Goal: Go to known website: Access a specific website the user already knows

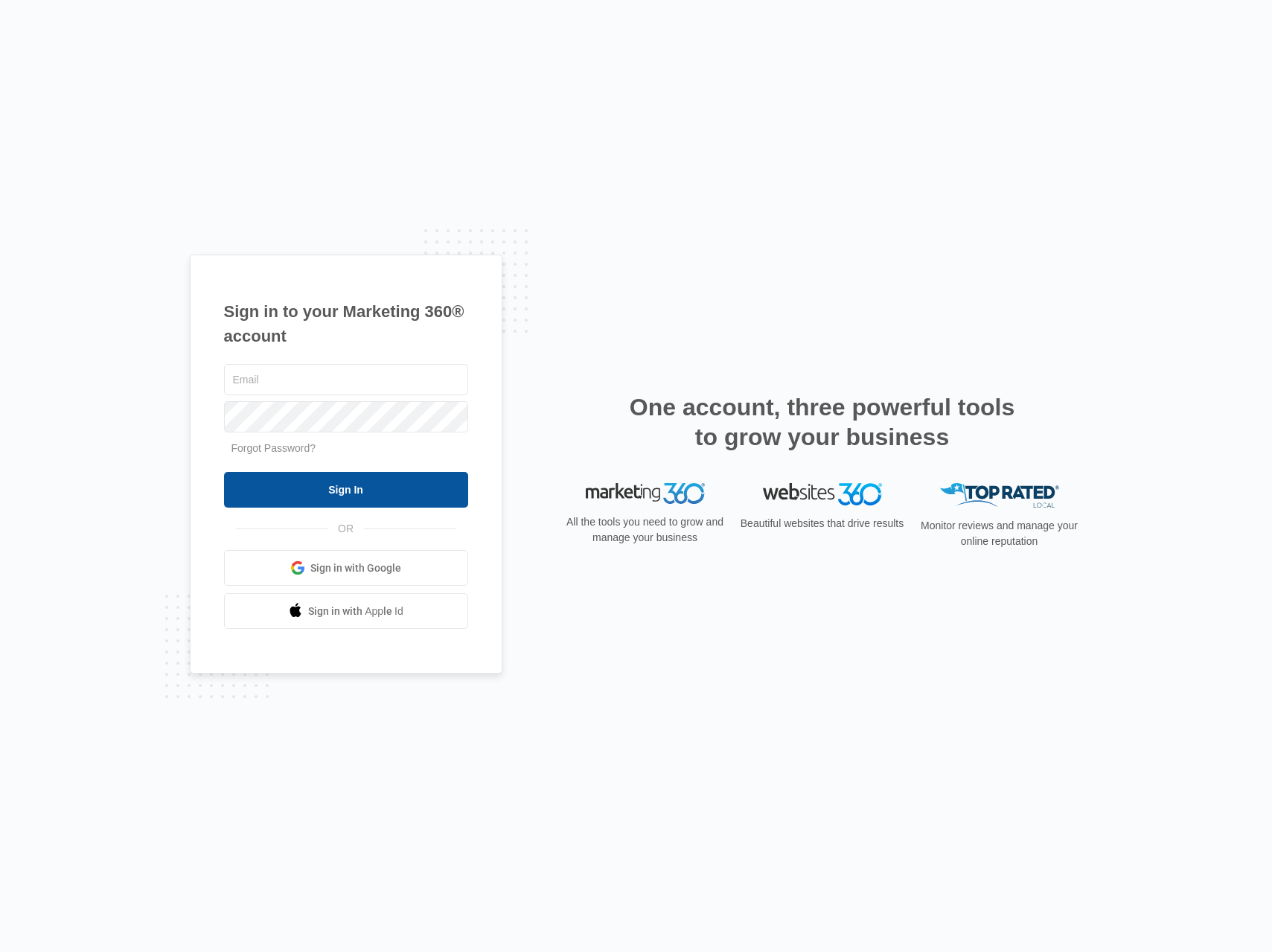
type input "[PERSON_NAME][EMAIL_ADDRESS][DOMAIN_NAME]"
click at [354, 495] on input "Sign In" at bounding box center [346, 489] width 245 height 36
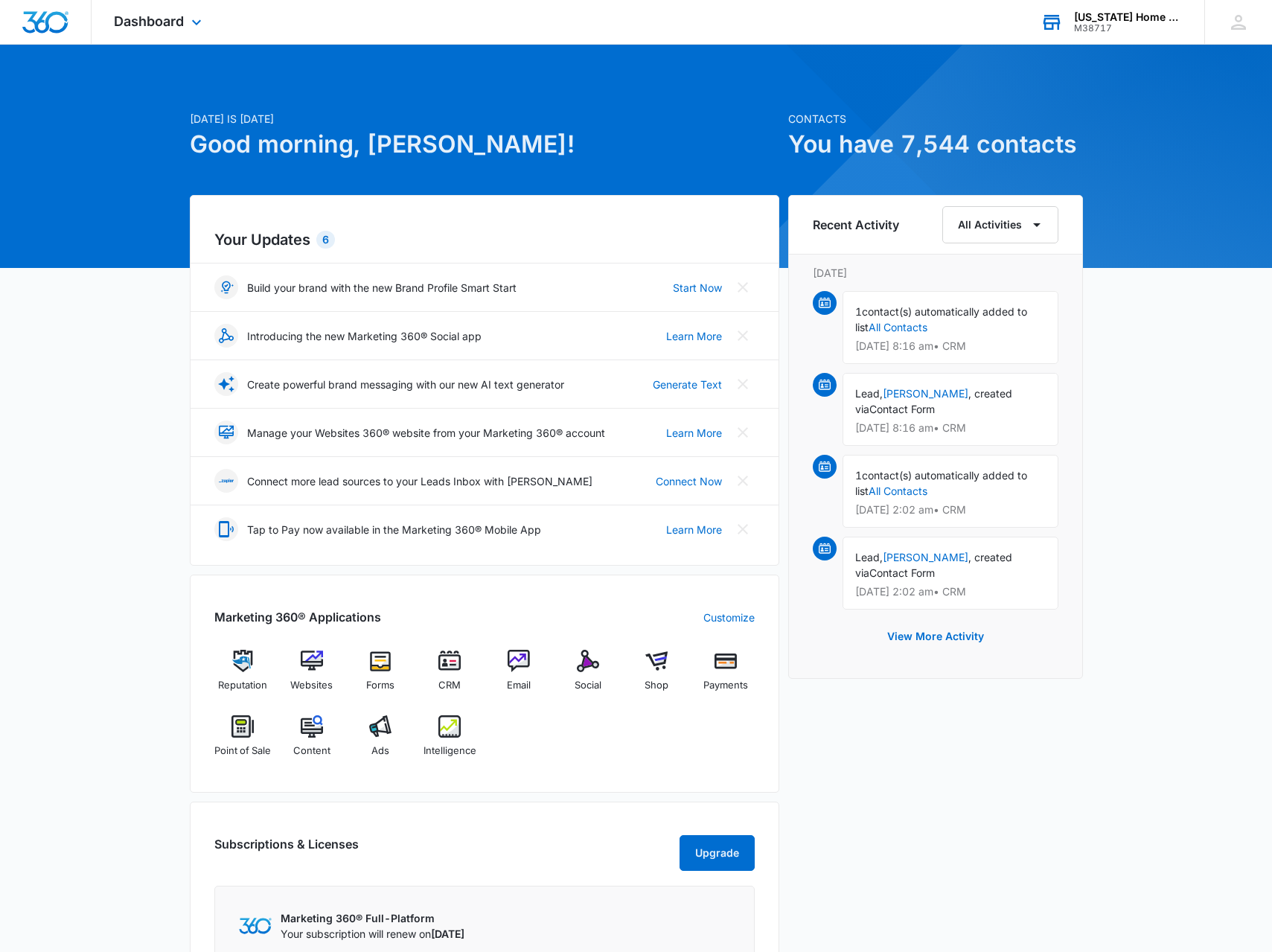
click at [1106, 21] on div "[US_STATE] Home Grant" at bounding box center [1128, 17] width 108 height 12
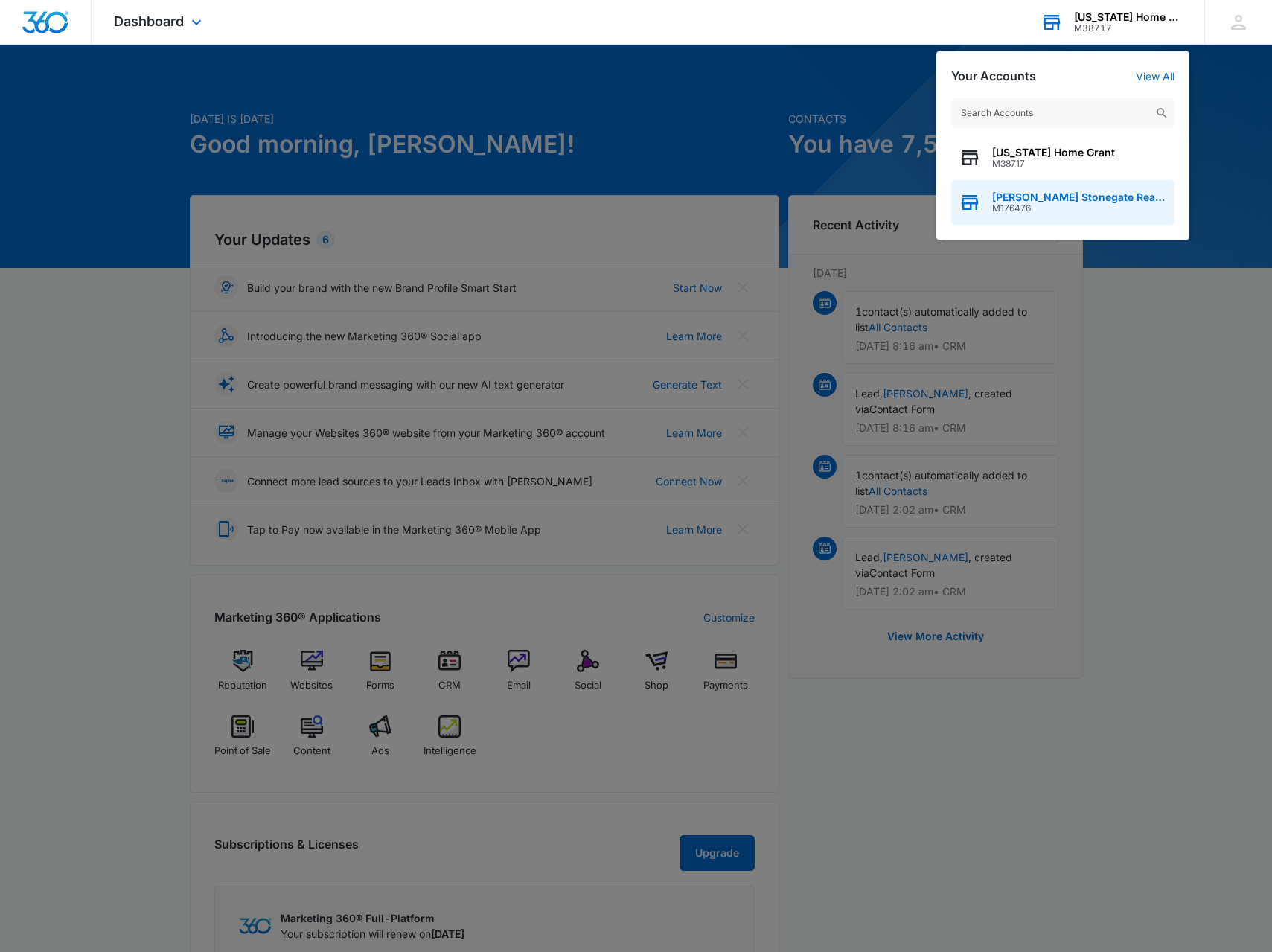
click at [1037, 191] on span "[PERSON_NAME] Stonegate Real Estate Corporation" at bounding box center [1079, 197] width 175 height 12
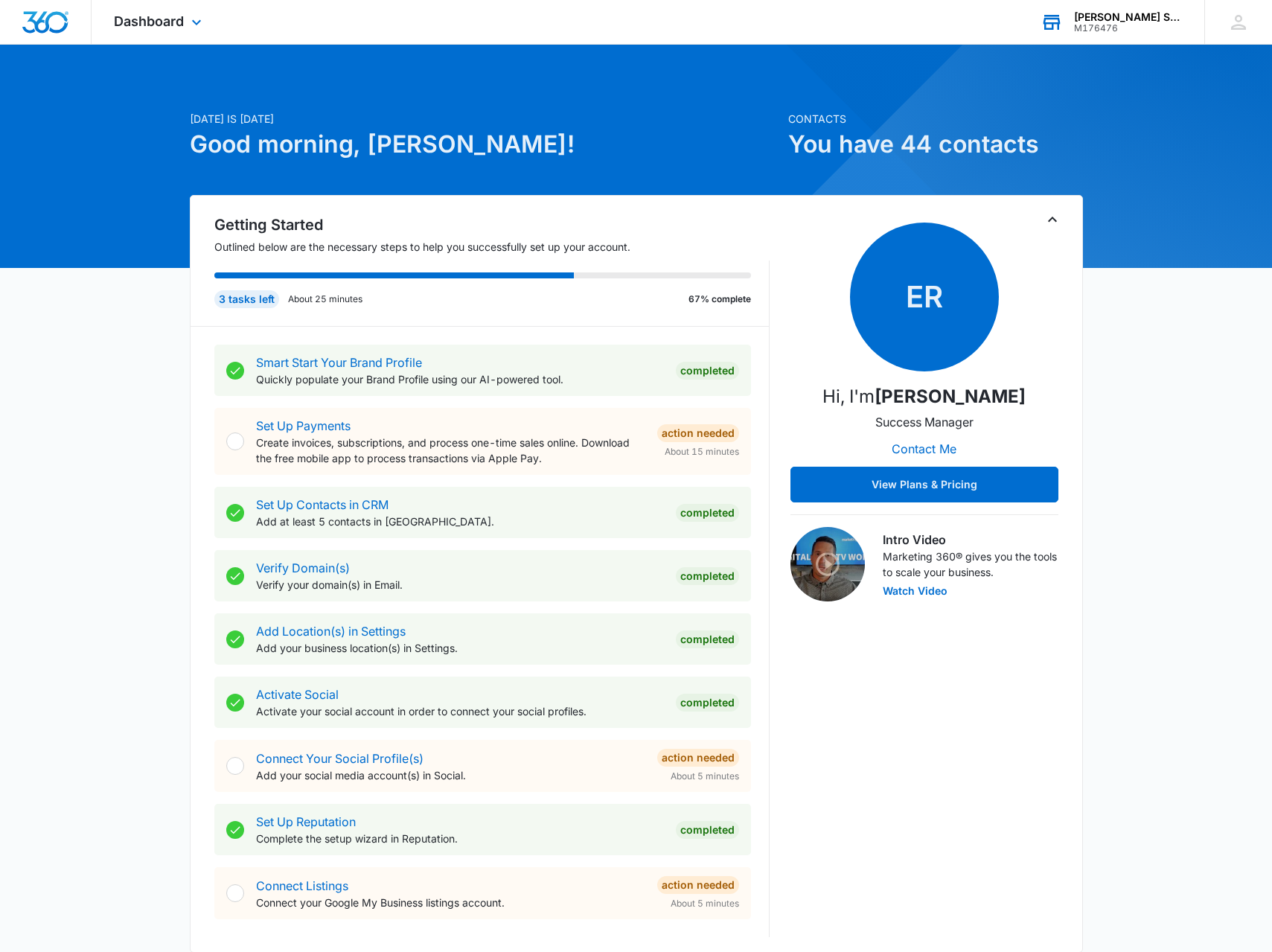
click at [186, 17] on div "Dashboard Apps Reputation Websites Forms CRM Email Social POS Content Ads Intel…" at bounding box center [159, 21] width 136 height 43
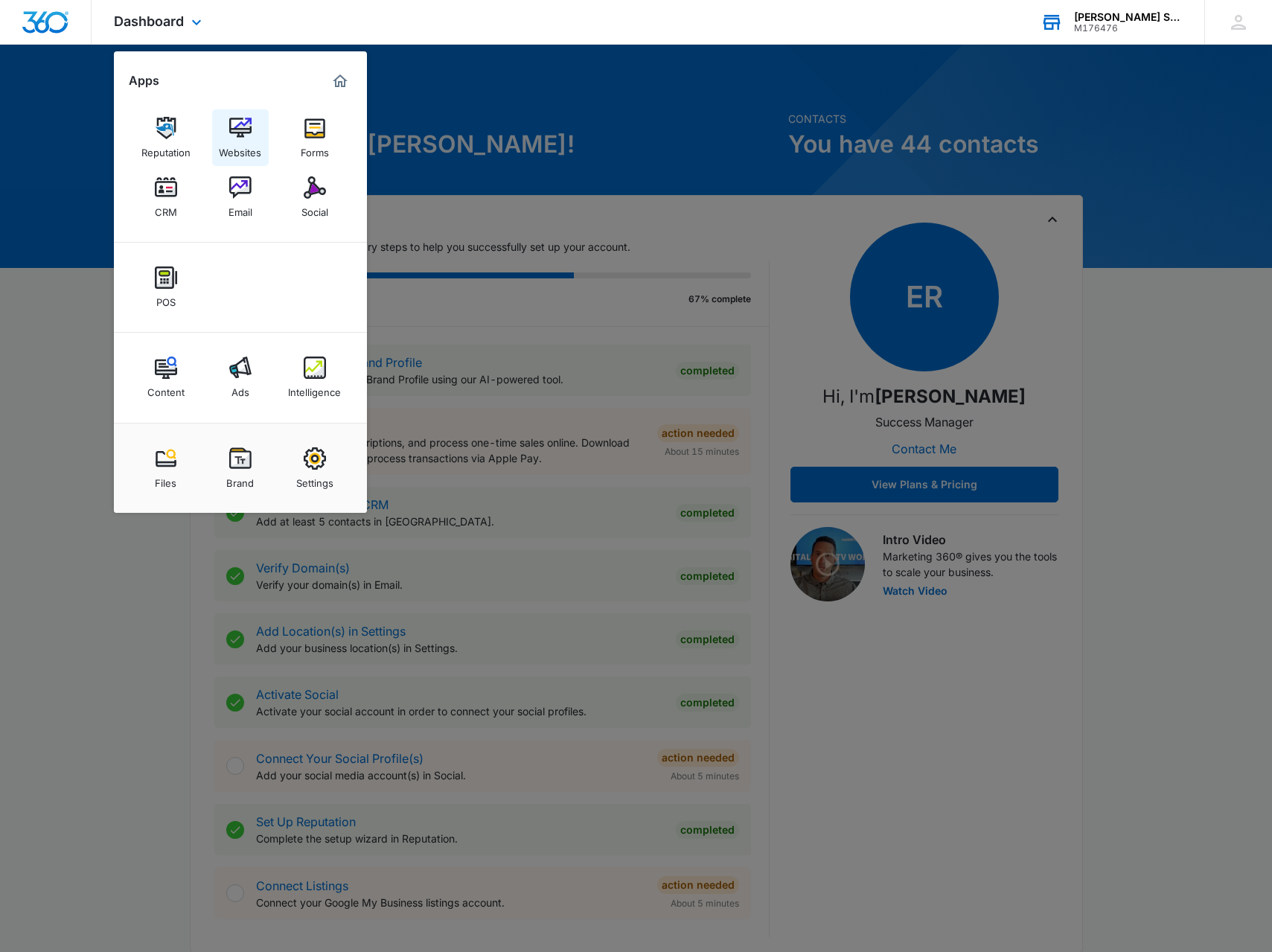
click at [254, 141] on div "Websites" at bounding box center [240, 149] width 43 height 19
